Goal: Information Seeking & Learning: Learn about a topic

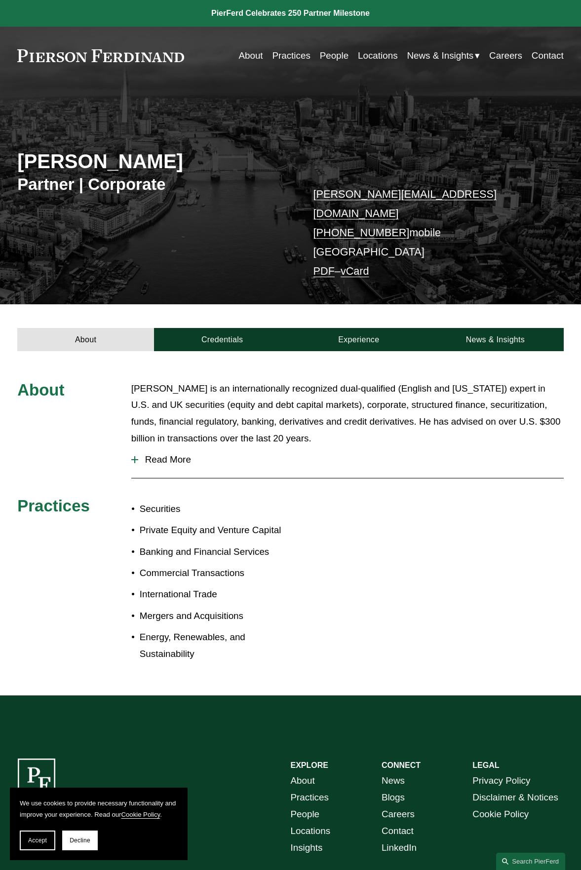
drag, startPoint x: 448, startPoint y: 290, endPoint x: 367, endPoint y: 272, distance: 83.3
drag, startPoint x: 367, startPoint y: 272, endPoint x: 227, endPoint y: 319, distance: 146.8
click at [227, 328] on link "Credentials" at bounding box center [222, 340] width 137 height 24
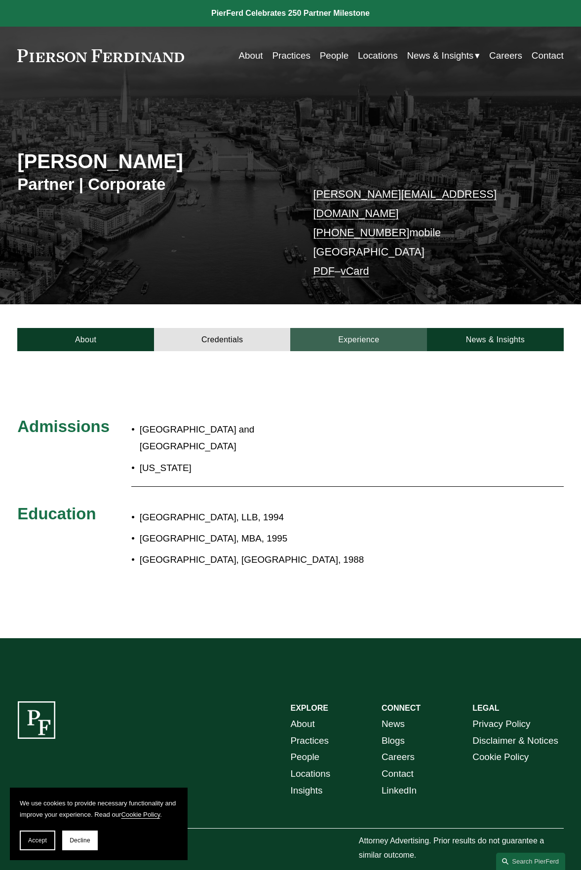
click at [356, 328] on link "Experience" at bounding box center [358, 340] width 137 height 24
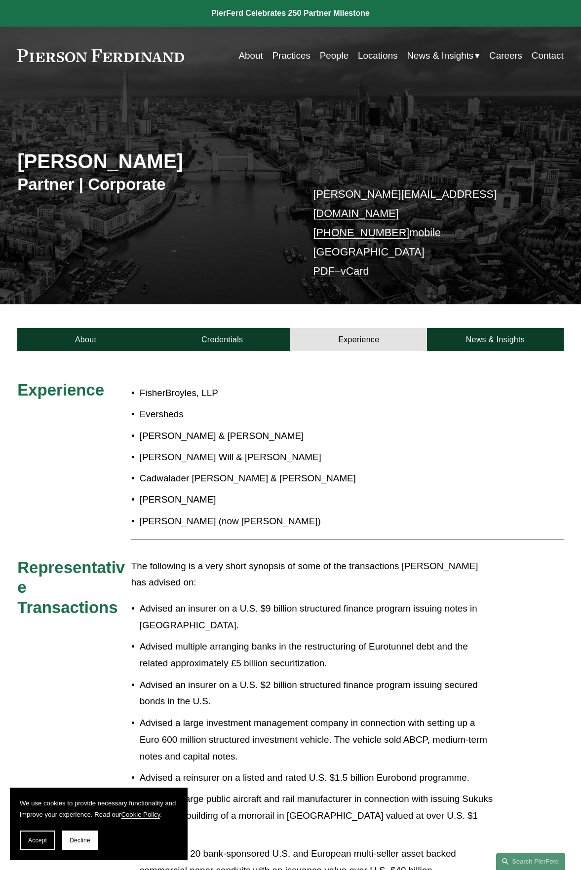
drag, startPoint x: 354, startPoint y: 402, endPoint x: 350, endPoint y: 252, distance: 149.5
click at [242, 332] on link "Credentials" at bounding box center [222, 340] width 137 height 24
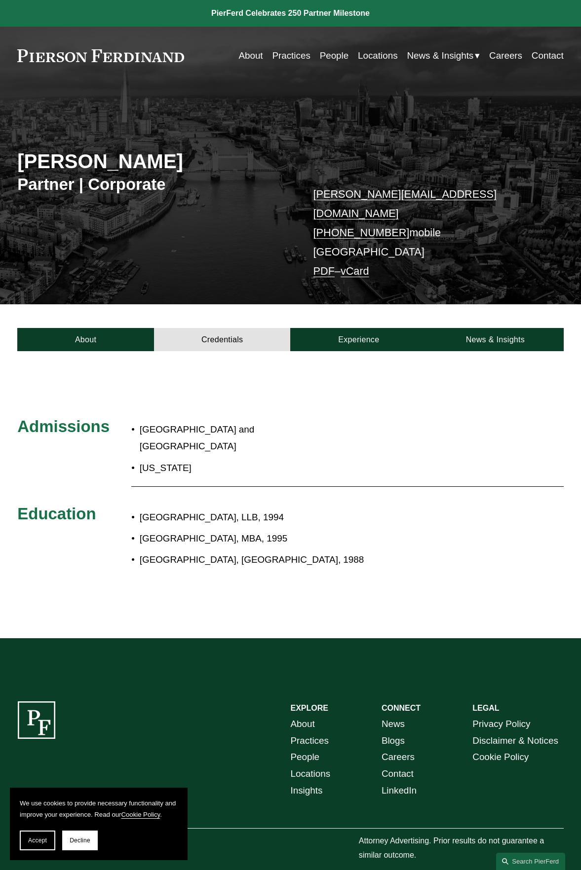
drag, startPoint x: 192, startPoint y: 639, endPoint x: 300, endPoint y: 509, distance: 169.3
click at [300, 530] on p "[GEOGRAPHIC_DATA], MBA, 1995" at bounding box center [318, 538] width 356 height 17
click at [86, 328] on link "About" at bounding box center [85, 340] width 137 height 24
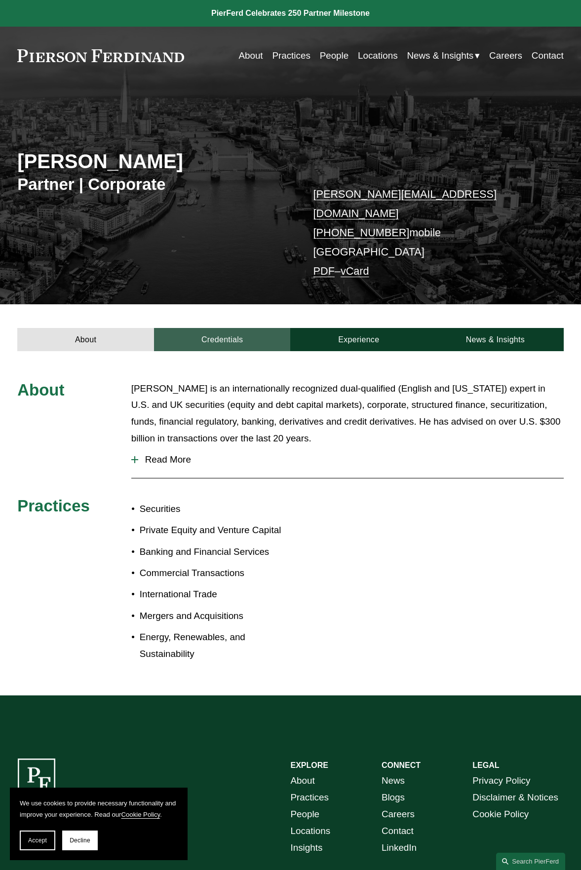
click at [226, 328] on link "Credentials" at bounding box center [222, 340] width 137 height 24
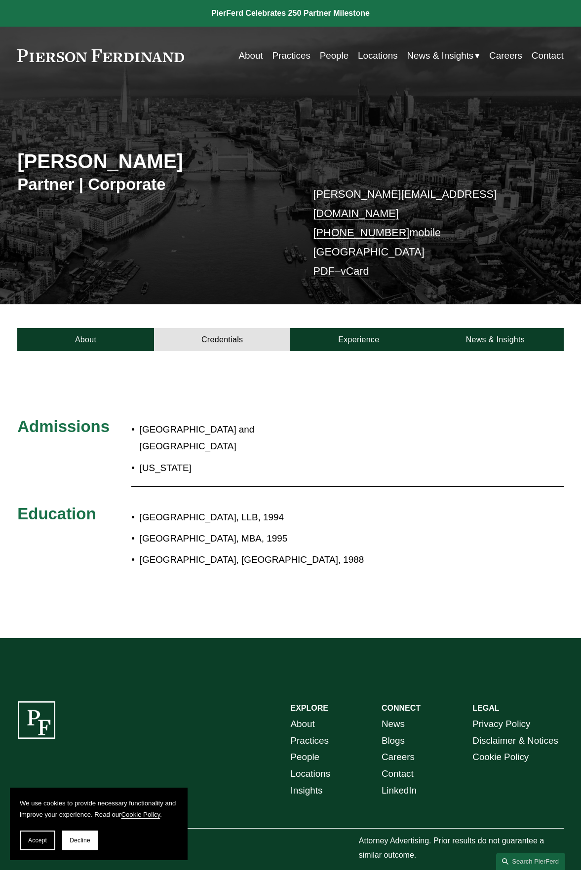
click at [328, 265] on link "PDF" at bounding box center [323, 271] width 21 height 12
click at [479, 328] on link "News & Insights" at bounding box center [495, 340] width 137 height 24
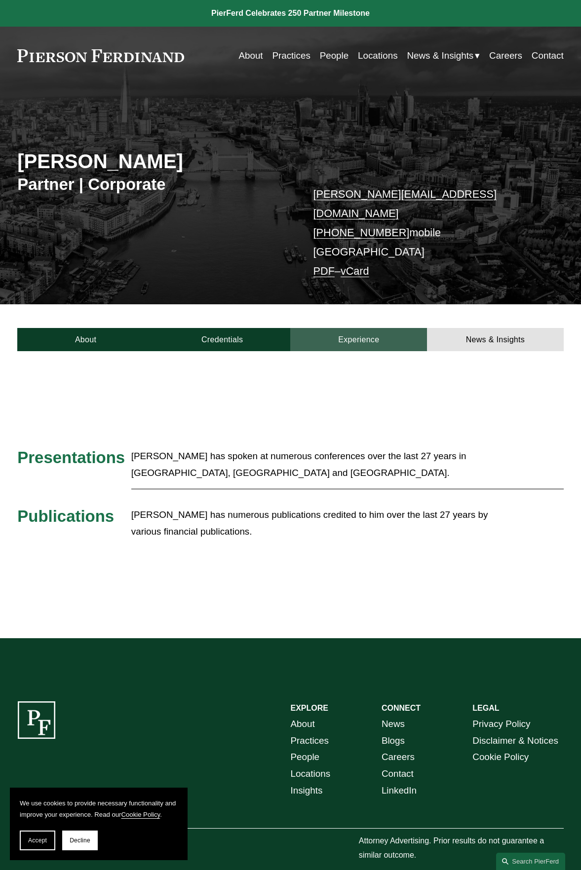
click at [354, 328] on link "Experience" at bounding box center [358, 340] width 137 height 24
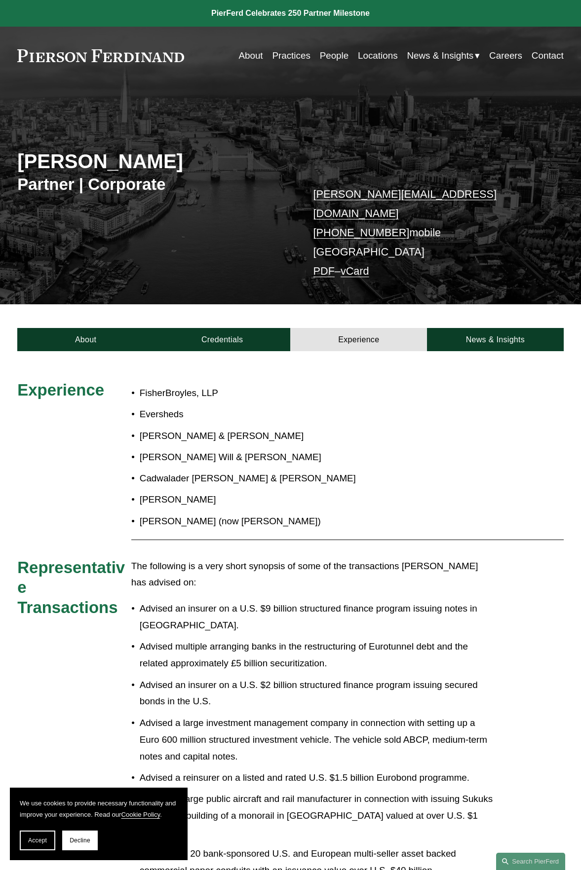
click at [123, 58] on link at bounding box center [100, 55] width 167 height 13
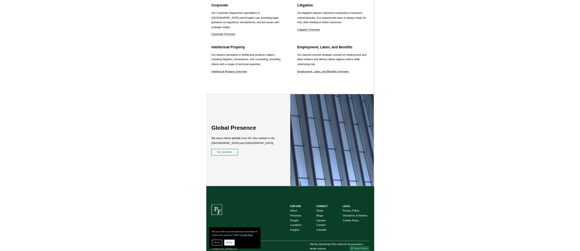
scroll to position [1658, 0]
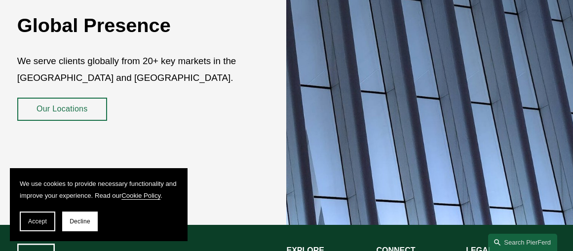
scroll to position [1657, 0]
